Goal: Task Accomplishment & Management: Check status

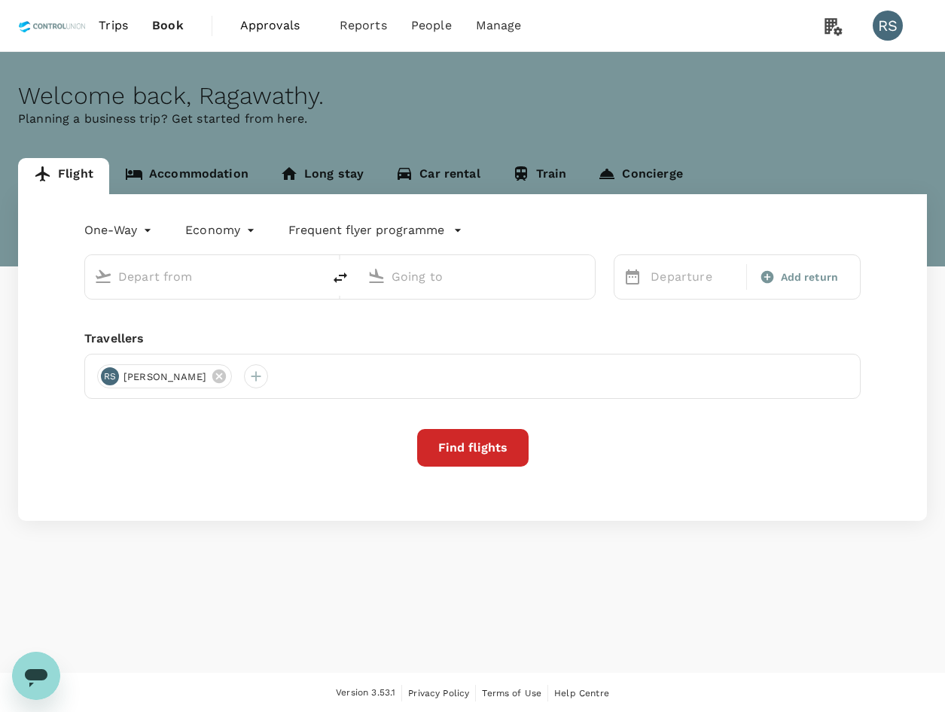
click at [255, 27] on span "Approvals" at bounding box center [277, 26] width 75 height 18
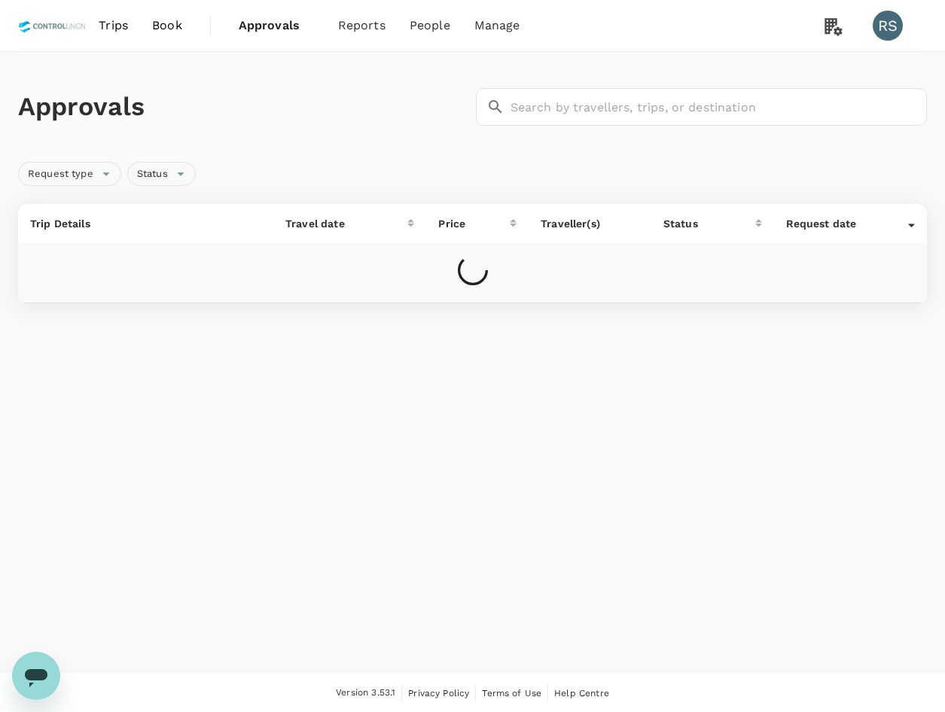
click at [172, 21] on span "Book" at bounding box center [167, 26] width 30 height 18
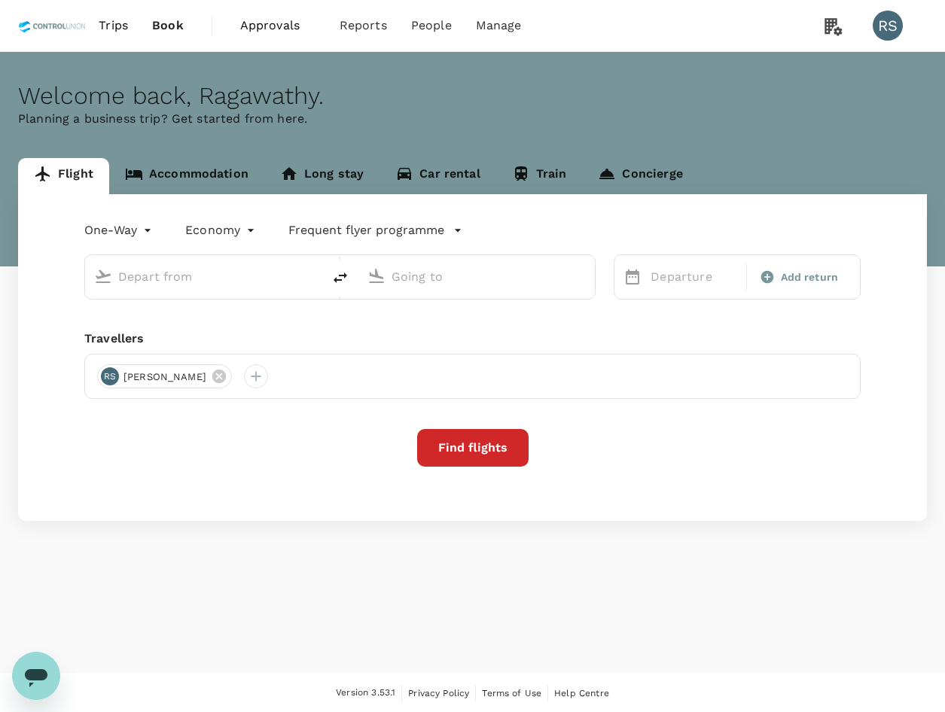
click at [267, 17] on span "Approvals" at bounding box center [277, 26] width 75 height 18
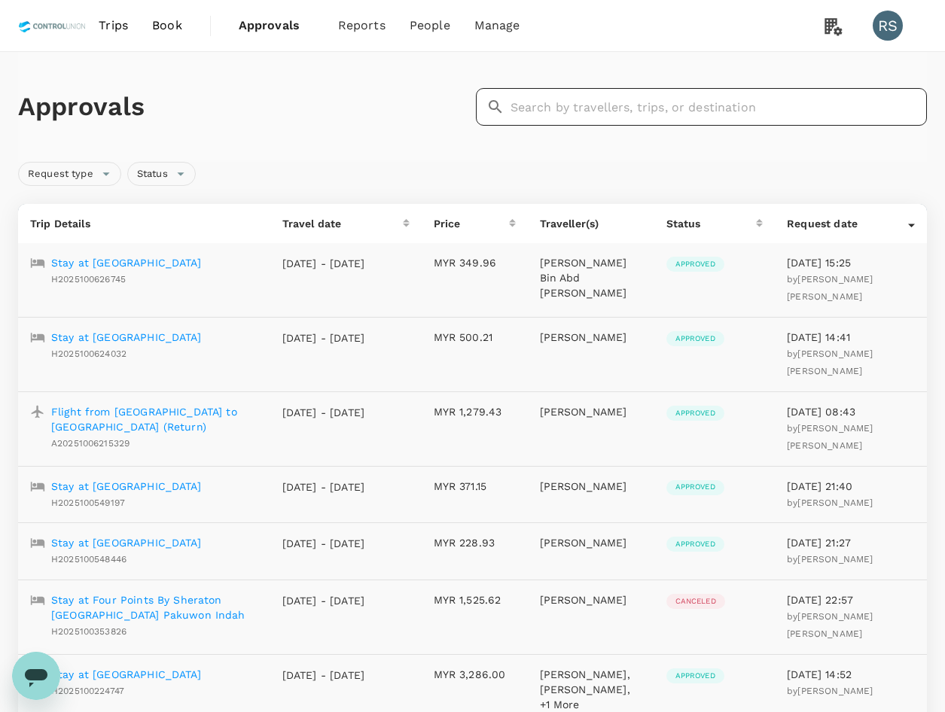
click at [645, 101] on input "text" at bounding box center [719, 107] width 417 height 38
paste input "A20250902130194"
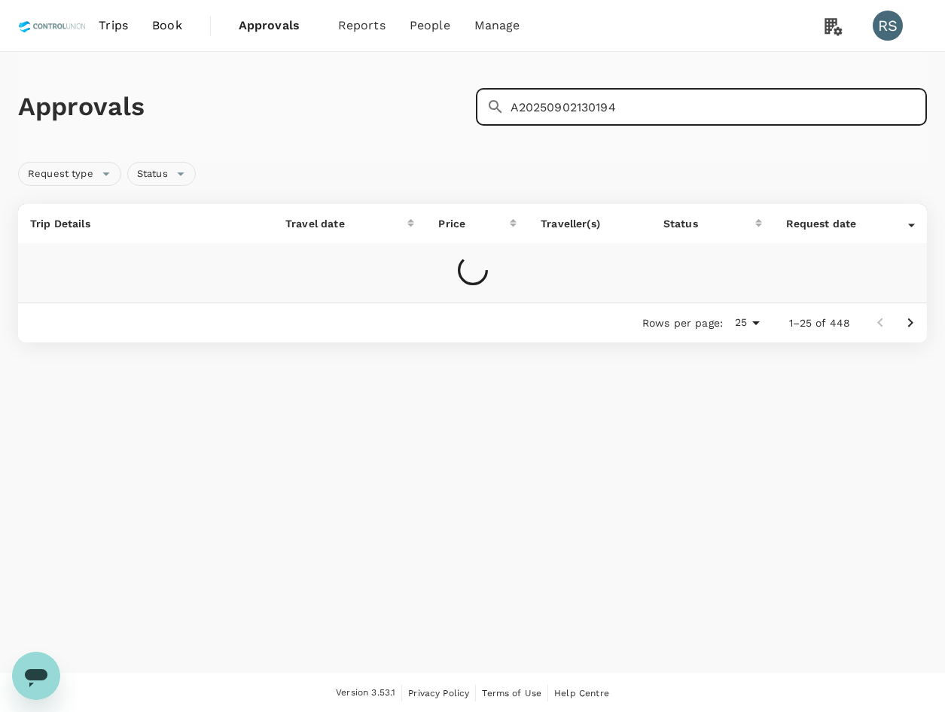
type input "A20250902130194"
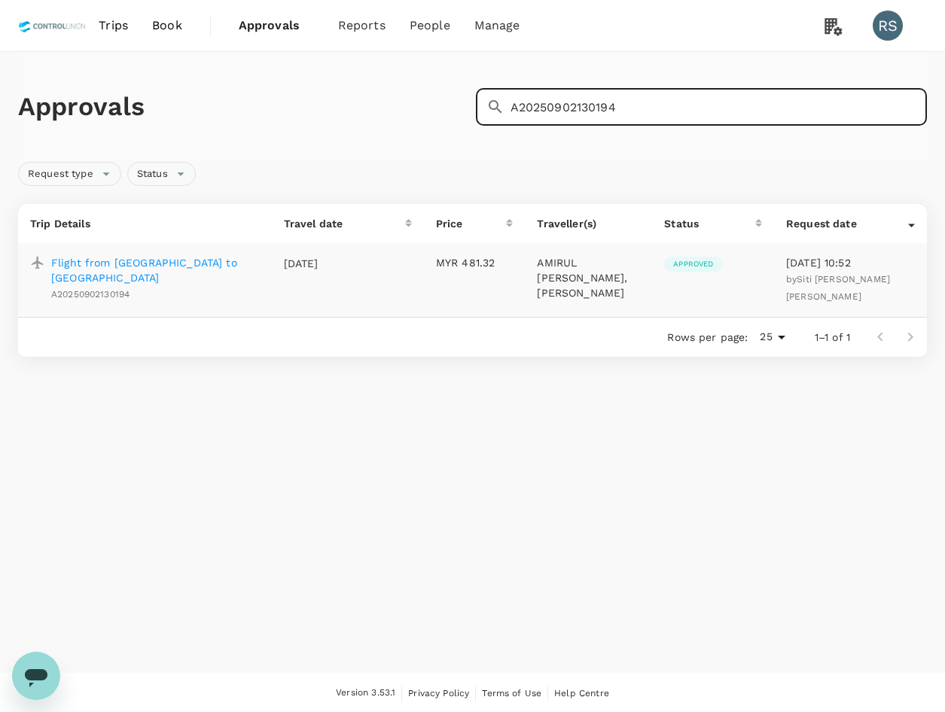
click at [202, 264] on p "Flight from [GEOGRAPHIC_DATA] to [GEOGRAPHIC_DATA]" at bounding box center [155, 270] width 209 height 30
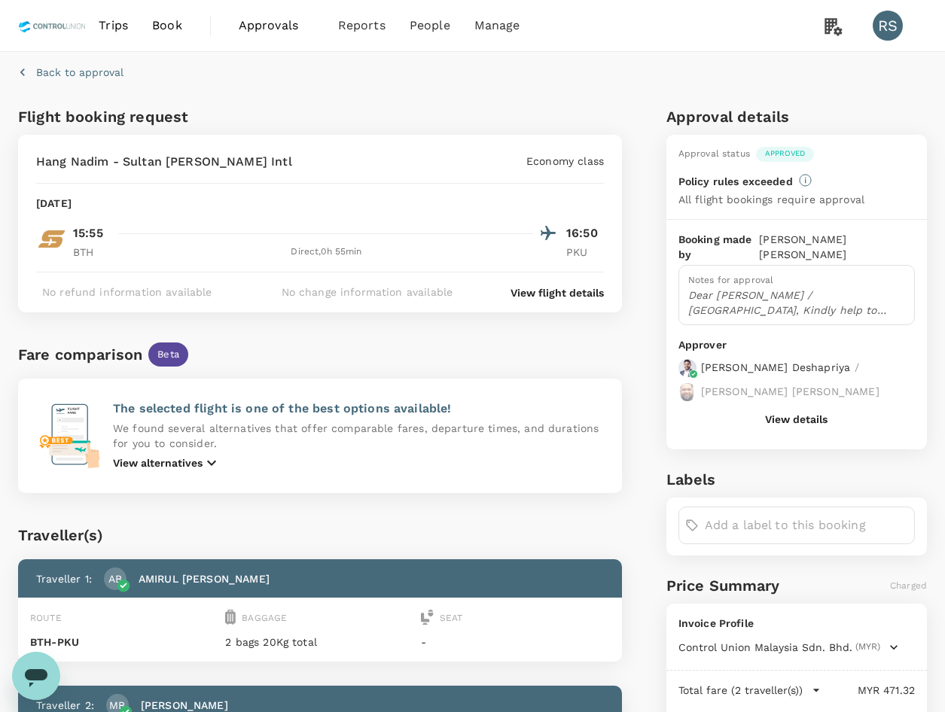
click at [837, 299] on p "Dear [PERSON_NAME] / [GEOGRAPHIC_DATA], Kindly help to approve flight as below …" at bounding box center [796, 303] width 217 height 30
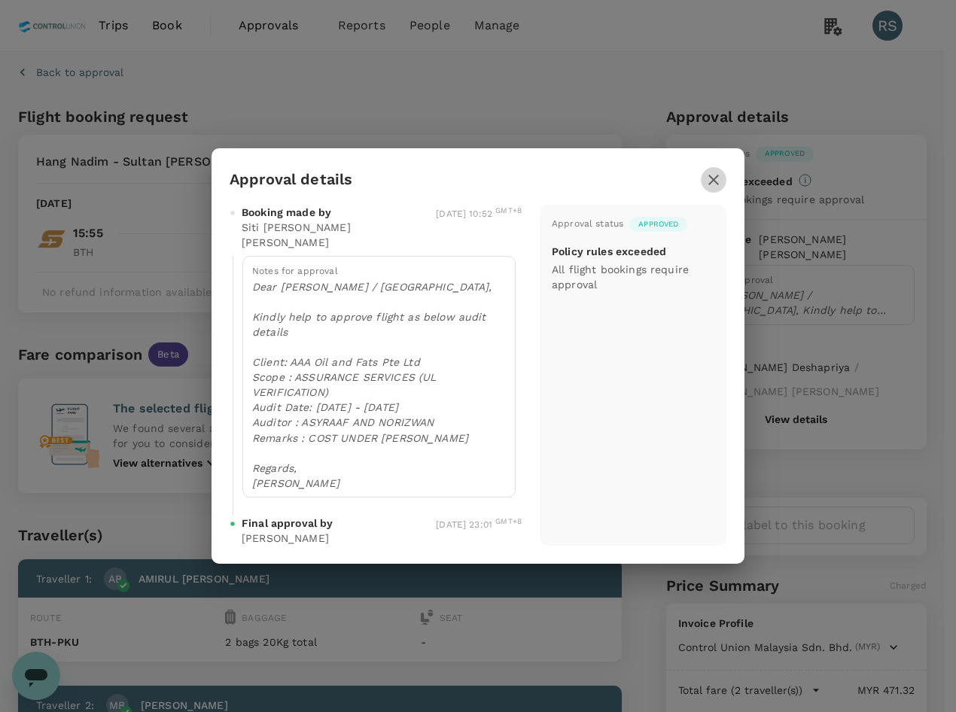
click at [712, 177] on icon "button" at bounding box center [714, 180] width 18 height 18
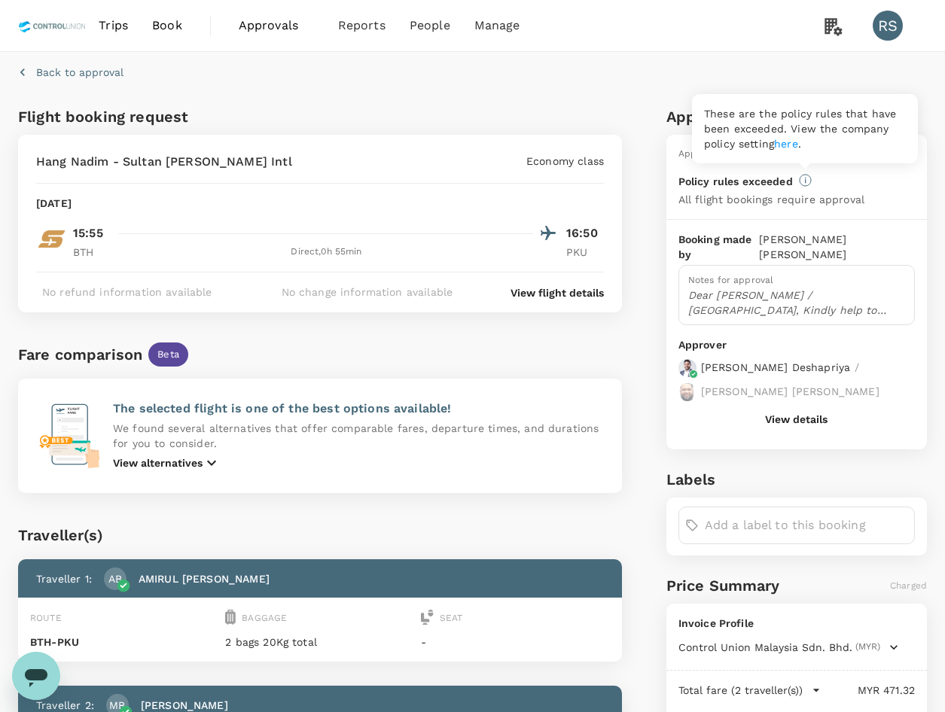
click at [804, 177] on icon at bounding box center [805, 180] width 13 height 13
click at [800, 413] on button "View details" at bounding box center [796, 419] width 63 height 12
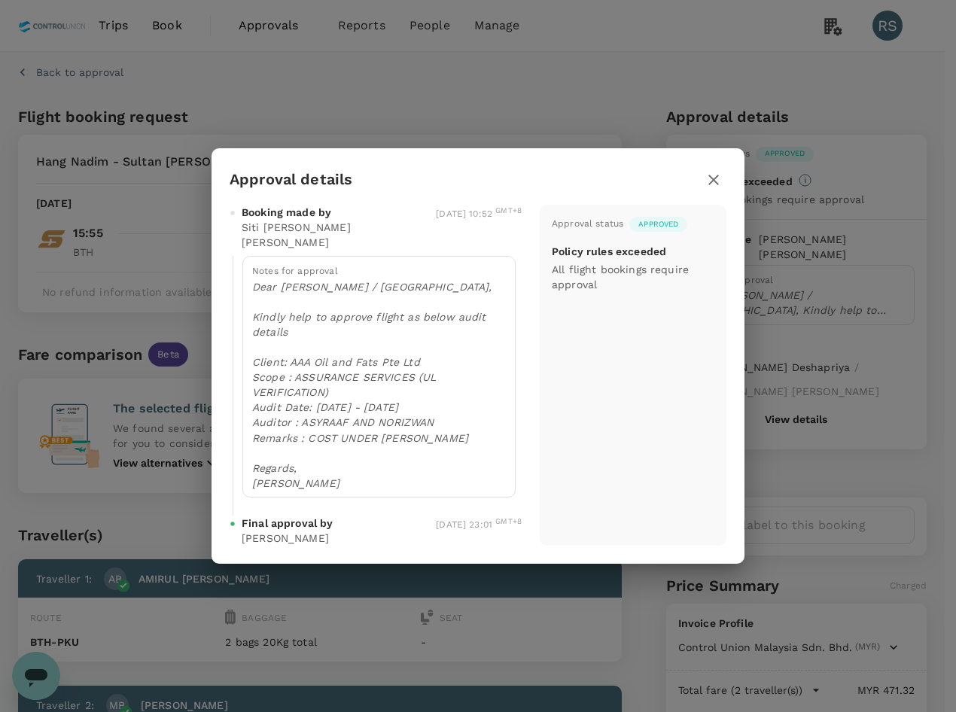
click at [886, 443] on div "Approval details Booking made by Siti [PERSON_NAME] [PERSON_NAME] [DATE] 10:52 …" at bounding box center [478, 356] width 956 height 712
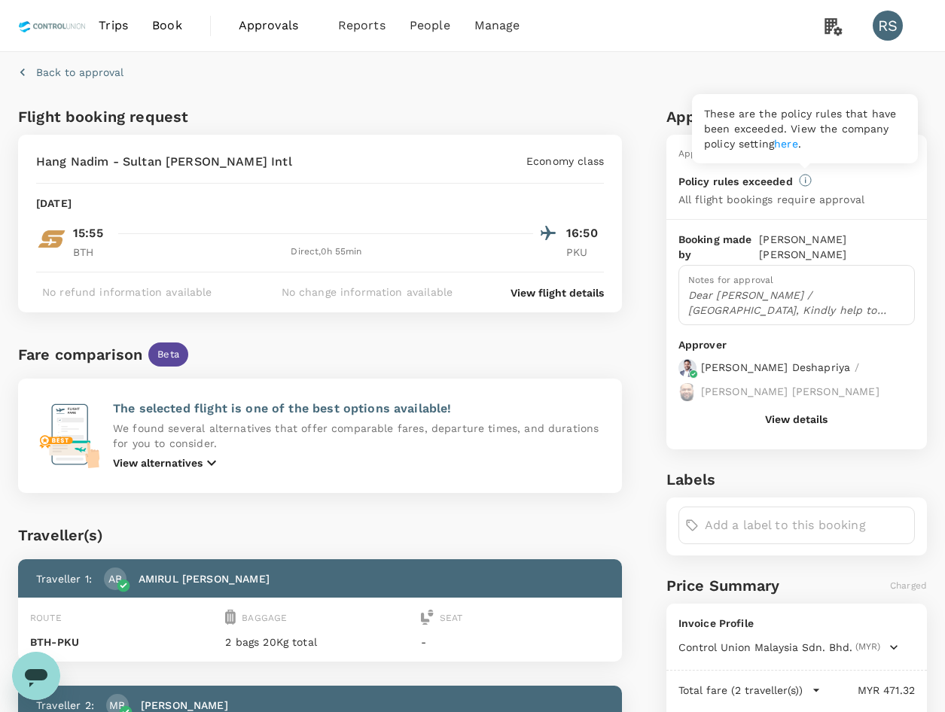
click at [805, 181] on icon at bounding box center [806, 180] width 2 height 6
click at [785, 155] on span "Approved" at bounding box center [785, 153] width 58 height 11
click at [837, 288] on p "Dear [PERSON_NAME] / [GEOGRAPHIC_DATA], Kindly help to approve flight as below …" at bounding box center [796, 303] width 217 height 30
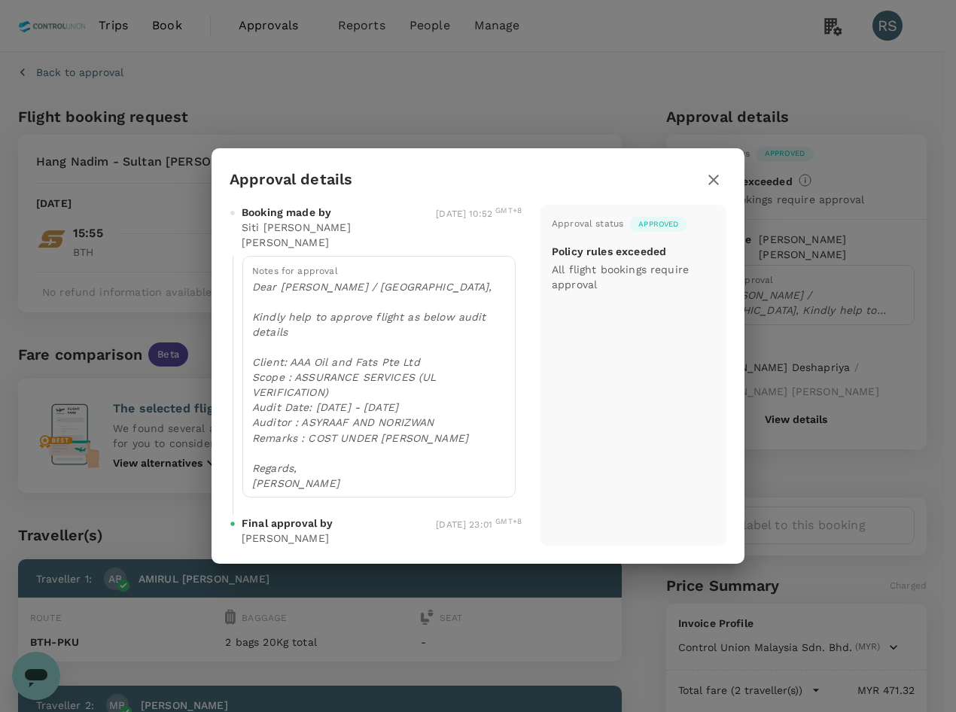
click at [301, 460] on p "Dear [PERSON_NAME] / [GEOGRAPHIC_DATA], Kindly help to approve flight as below …" at bounding box center [379, 384] width 254 height 211
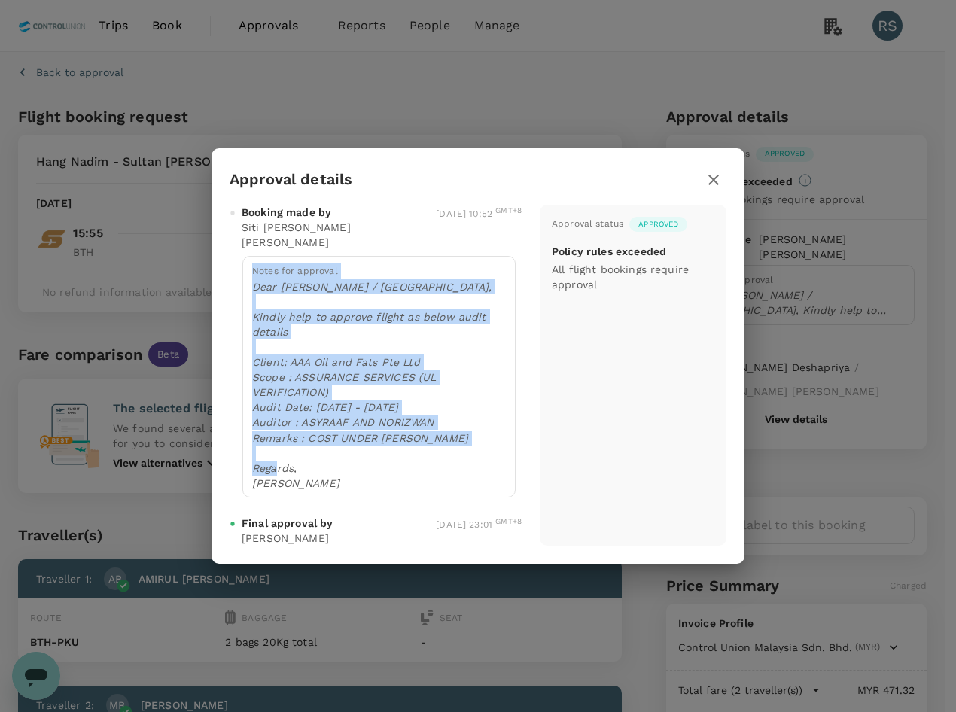
drag, startPoint x: 272, startPoint y: 297, endPoint x: 308, endPoint y: 467, distance: 174.0
click at [308, 467] on div "Notes for approval Dear [PERSON_NAME] / [GEOGRAPHIC_DATA], Kindly help to appro…" at bounding box center [378, 376] width 273 height 241
copy div "Notes for approval Dear Chathuranga / Hariz, Kindly help to approve flight as b…"
click at [713, 178] on icon "button" at bounding box center [714, 180] width 18 height 18
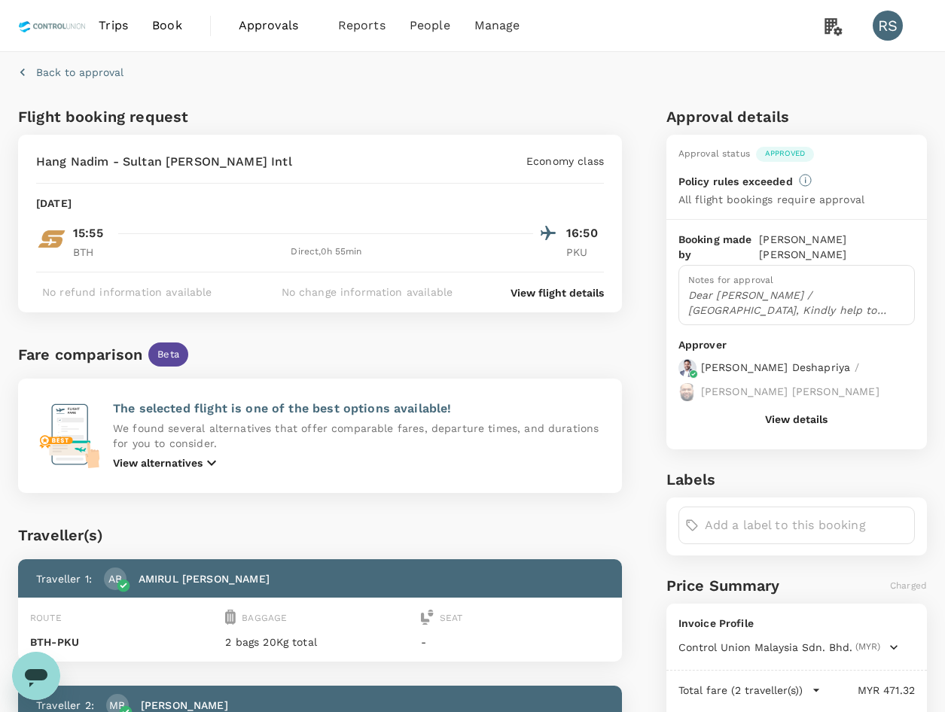
click at [279, 20] on span "Approvals" at bounding box center [276, 26] width 75 height 18
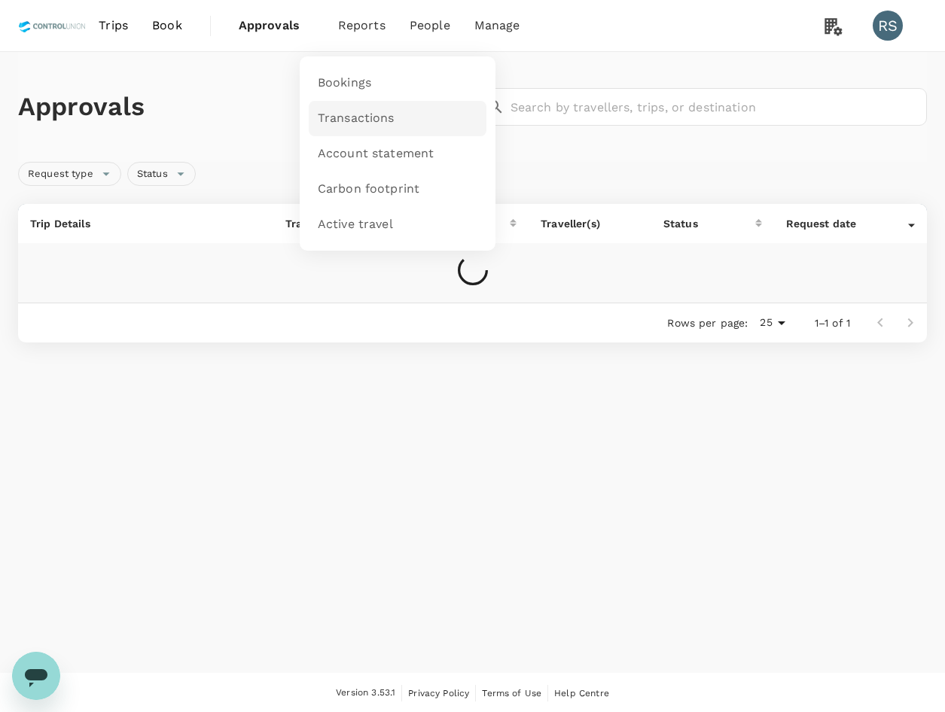
click at [383, 115] on span "Transactions" at bounding box center [356, 118] width 77 height 17
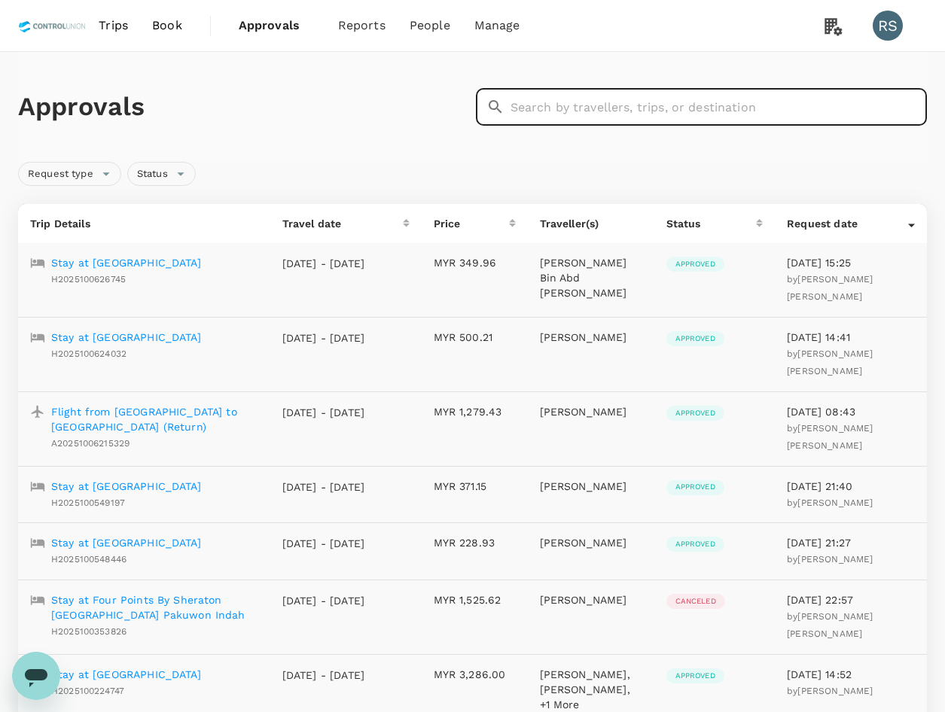
click at [691, 110] on input "text" at bounding box center [719, 107] width 417 height 38
paste input "A20250902130194"
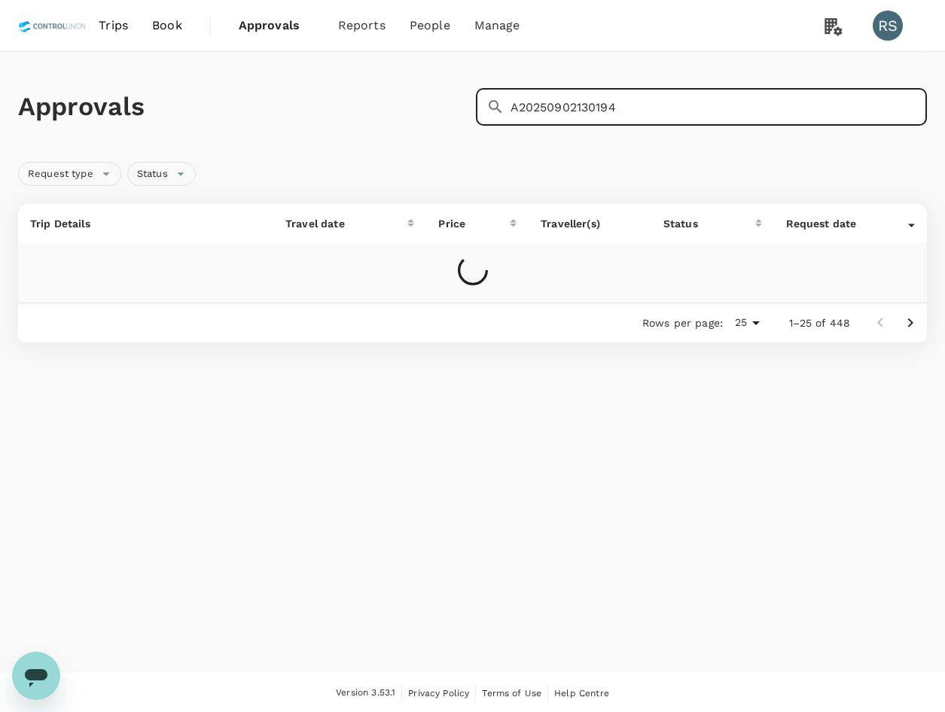
type input "A20250902130194"
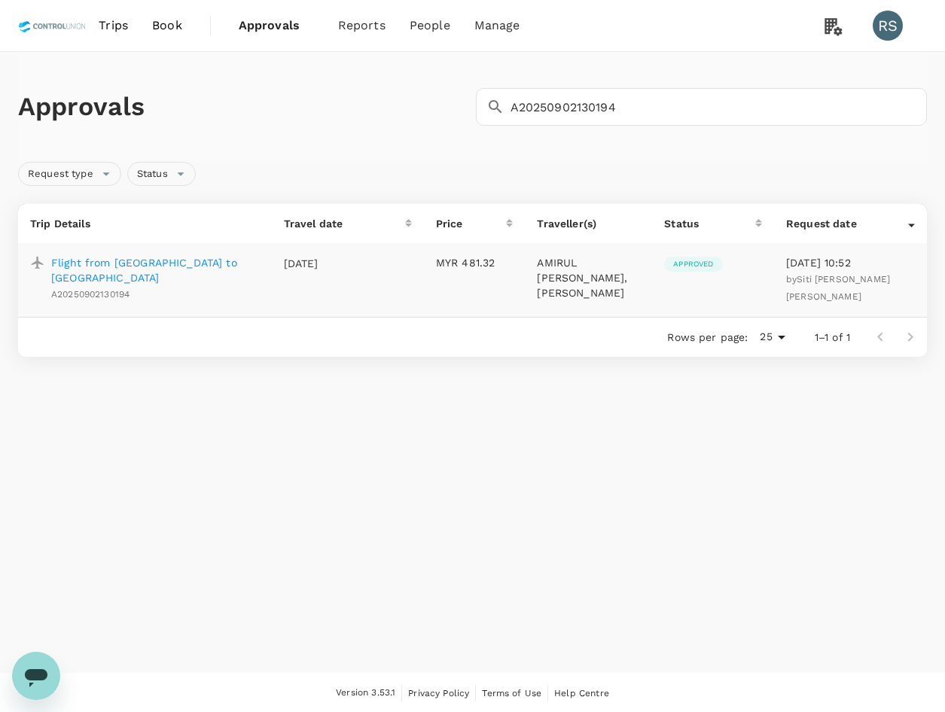
click at [632, 281] on p "AMIRUL [PERSON_NAME], [PERSON_NAME]" at bounding box center [588, 277] width 103 height 45
click at [149, 268] on p "Flight from [GEOGRAPHIC_DATA] to [GEOGRAPHIC_DATA]" at bounding box center [155, 270] width 209 height 30
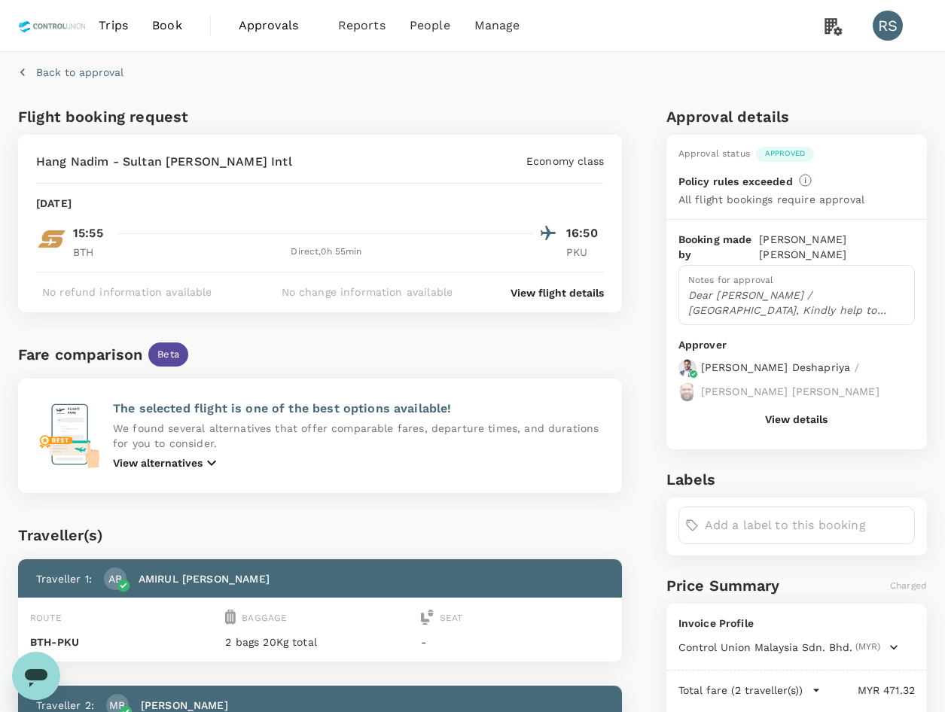
click at [813, 306] on div "Notes for approval Dear [PERSON_NAME] / [GEOGRAPHIC_DATA], Kindly help to appro…" at bounding box center [796, 295] width 236 height 60
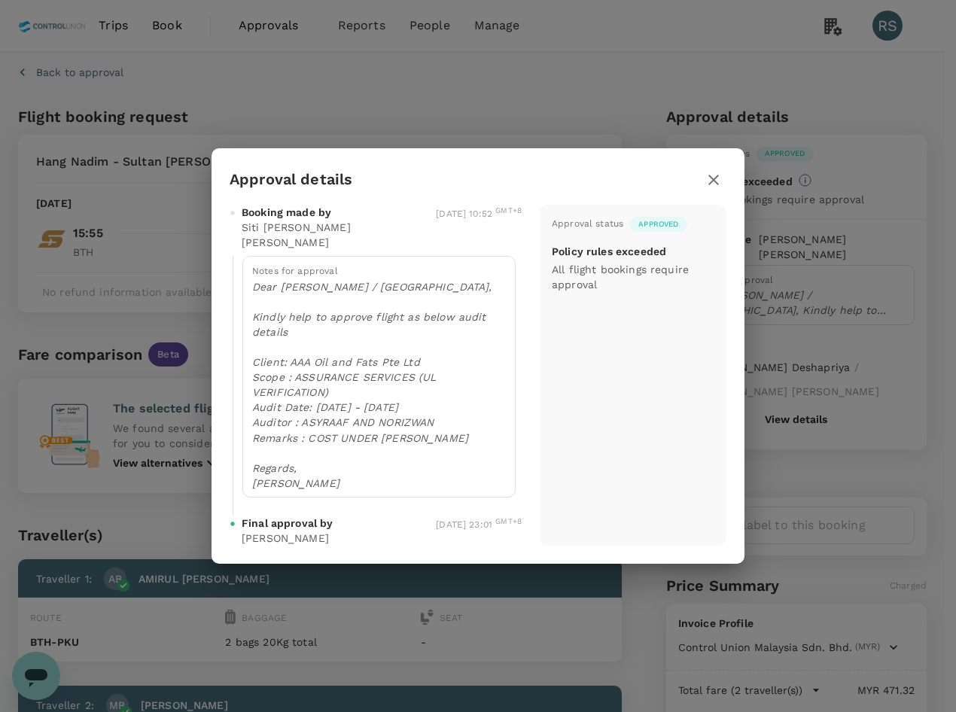
drag, startPoint x: 721, startPoint y: 178, endPoint x: 944, endPoint y: 258, distance: 237.7
click at [721, 178] on icon "button" at bounding box center [714, 180] width 18 height 18
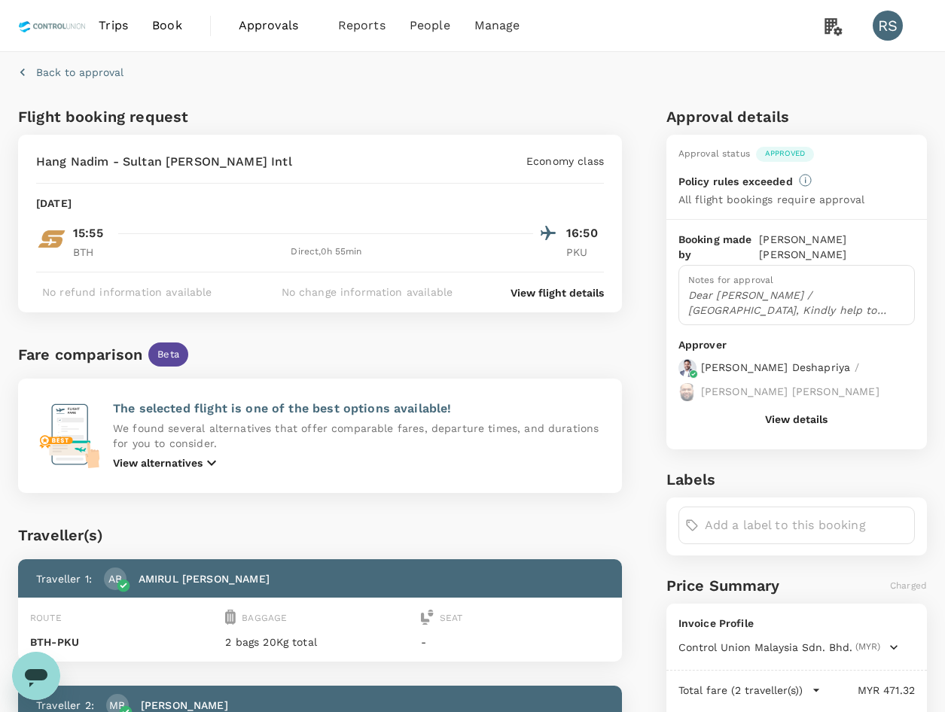
drag, startPoint x: 266, startPoint y: 32, endPoint x: 296, endPoint y: 49, distance: 34.7
click at [266, 32] on span "Approvals" at bounding box center [276, 26] width 75 height 18
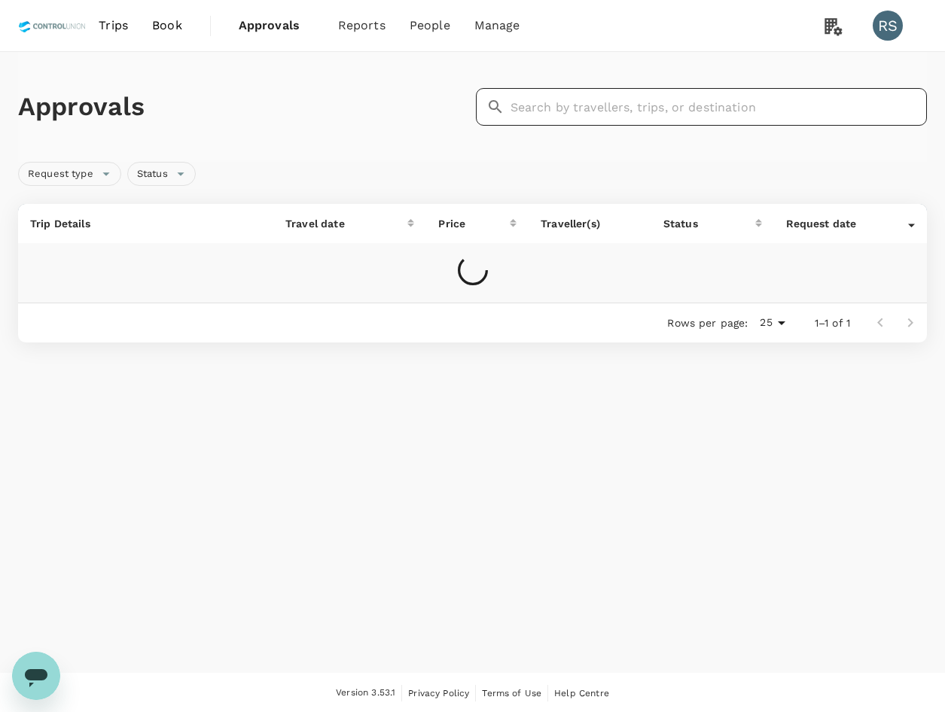
click at [561, 121] on input "text" at bounding box center [719, 107] width 417 height 38
paste input "TT-20250930833585"
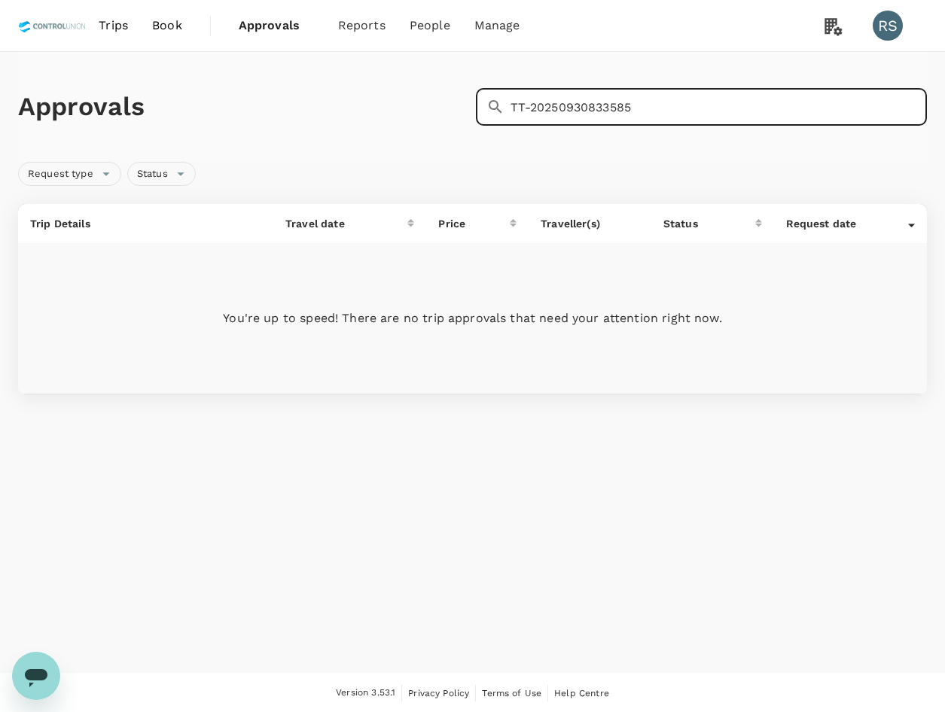
click at [682, 111] on input "TT-20250930833585" at bounding box center [719, 107] width 417 height 38
type input "TT-20250930833585"
click at [351, 23] on span "Reports" at bounding box center [361, 26] width 47 height 18
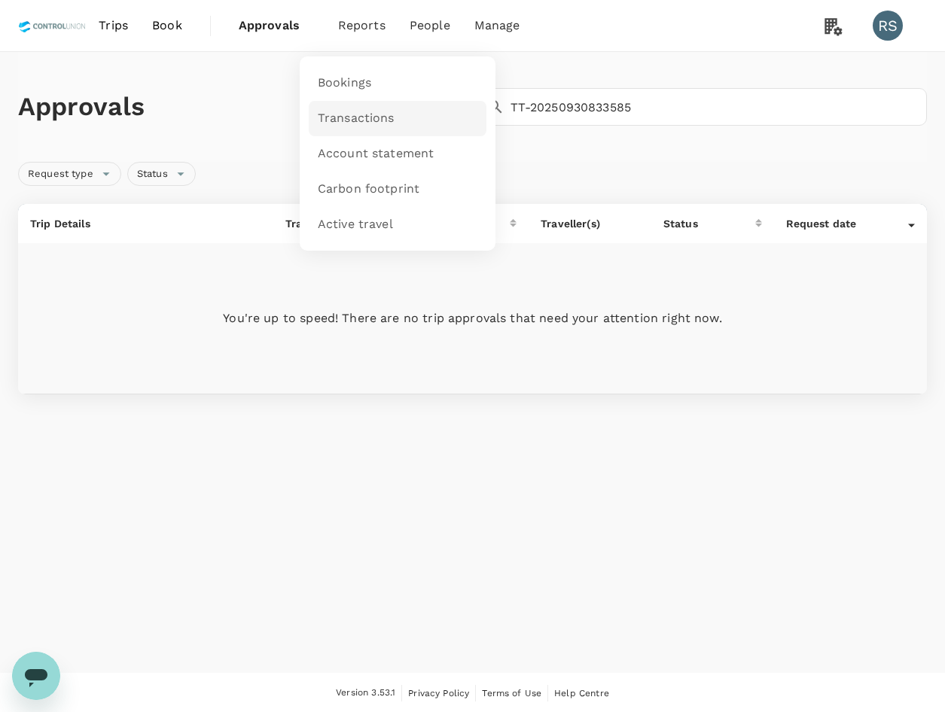
click at [392, 114] on link "Transactions" at bounding box center [398, 118] width 178 height 35
